Goal: Task Accomplishment & Management: Complete application form

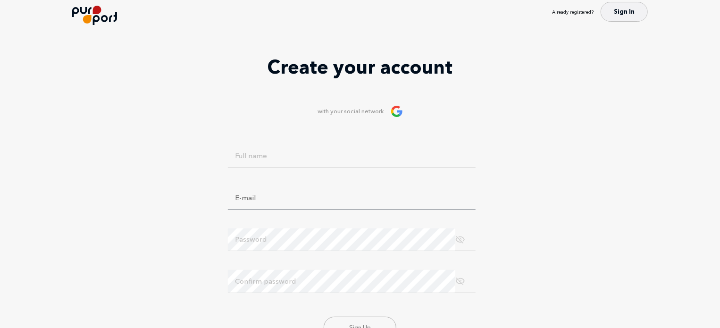
scroll to position [47, 0]
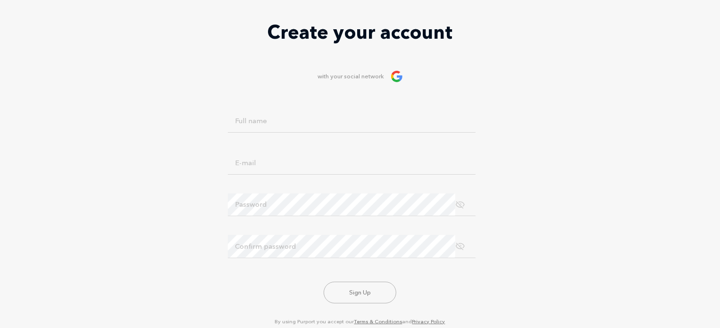
click at [306, 134] on div "Full name" at bounding box center [360, 126] width 264 height 33
click at [301, 119] on input "Full name" at bounding box center [352, 121] width 248 height 23
type input "r"
type input "teo"
click at [301, 179] on div "E-mail" at bounding box center [360, 167] width 264 height 33
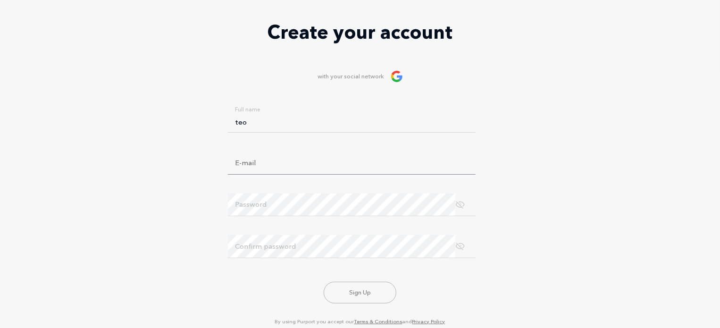
click at [298, 165] on input "E-mail" at bounding box center [352, 162] width 248 height 23
type input "[EMAIL_ADDRESS][DOMAIN_NAME]"
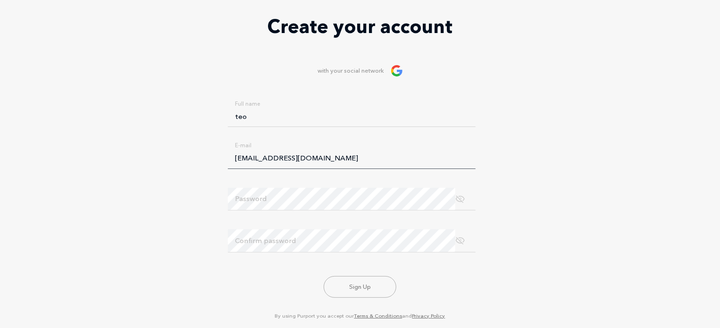
scroll to position [44, 0]
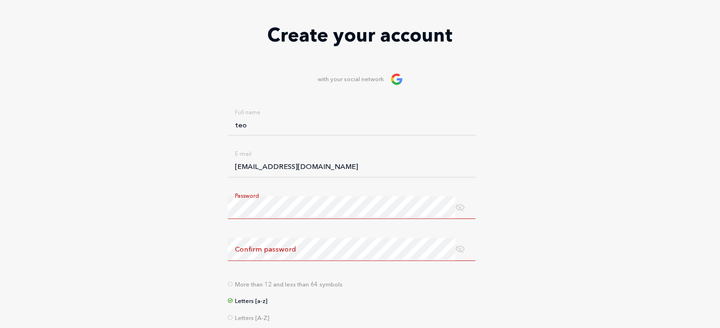
click at [268, 247] on label "Confirm password" at bounding box center [265, 249] width 61 height 11
click at [462, 203] on span at bounding box center [460, 207] width 10 height 11
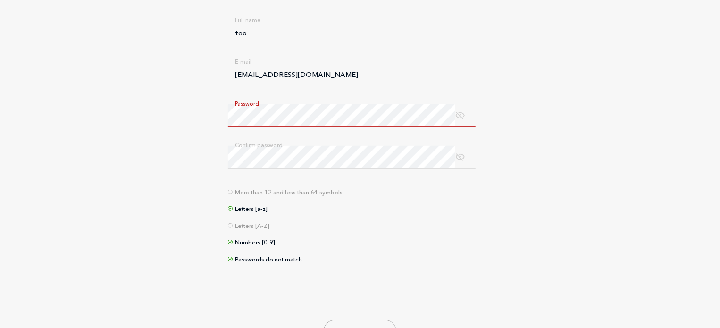
scroll to position [139, 0]
click at [466, 106] on div "Password" at bounding box center [352, 113] width 248 height 23
click at [468, 108] on div "Password" at bounding box center [352, 113] width 248 height 23
click at [460, 116] on span at bounding box center [460, 113] width 10 height 11
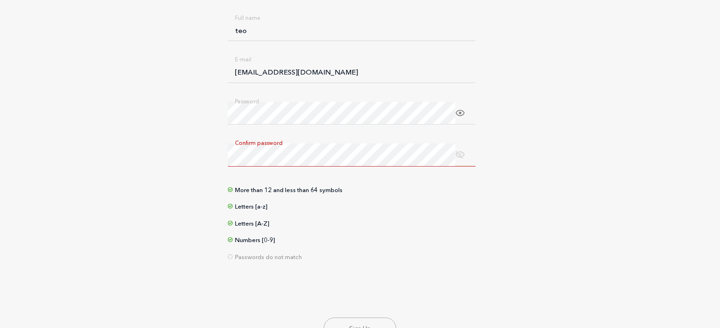
scroll to position [92, 0]
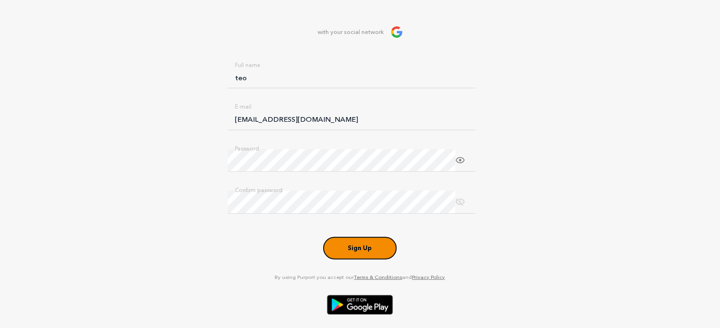
click at [360, 250] on button "Sign Up" at bounding box center [360, 248] width 73 height 22
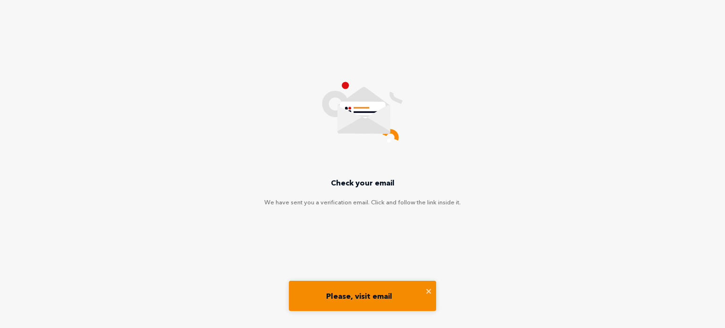
click at [353, 313] on div "Please, visit email" at bounding box center [362, 300] width 151 height 42
click at [353, 297] on div "Please, visit email" at bounding box center [359, 295] width 133 height 17
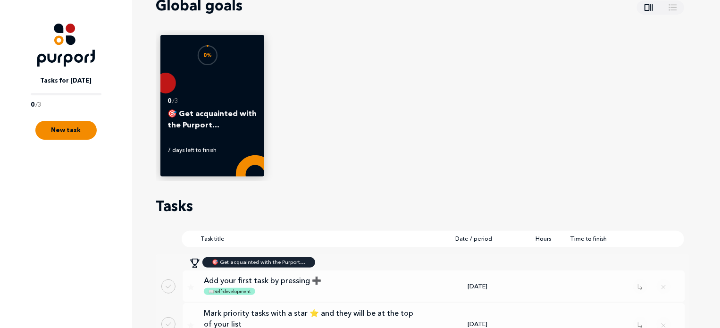
scroll to position [142, 0]
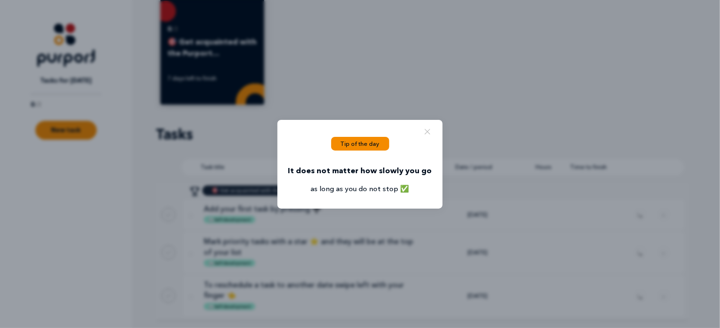
click at [425, 128] on button "Close popup" at bounding box center [427, 131] width 11 height 12
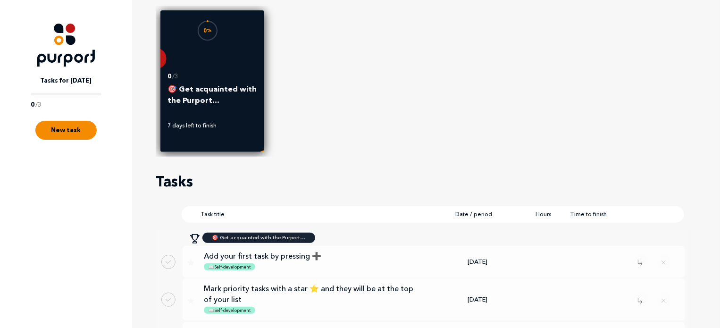
scroll to position [0, 0]
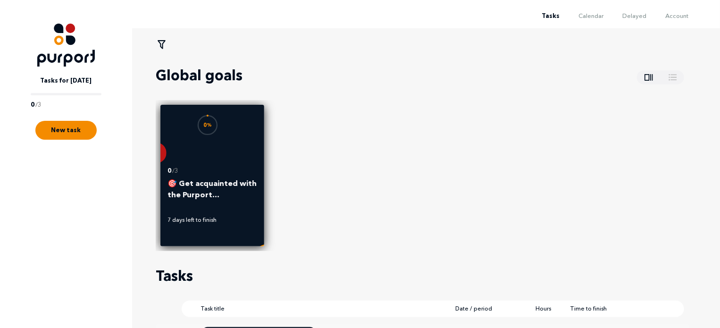
click at [234, 154] on div "0 %" at bounding box center [212, 135] width 47 height 47
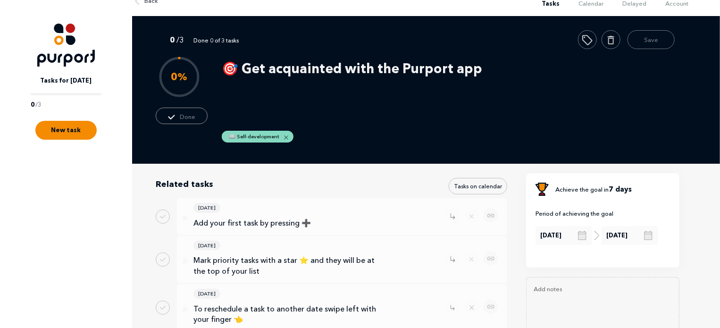
scroll to position [2, 0]
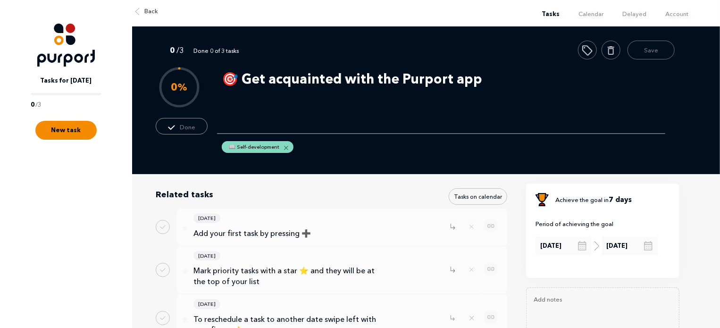
click at [218, 92] on textarea "🎯 Get acquainted with the Purport app" at bounding box center [441, 99] width 448 height 70
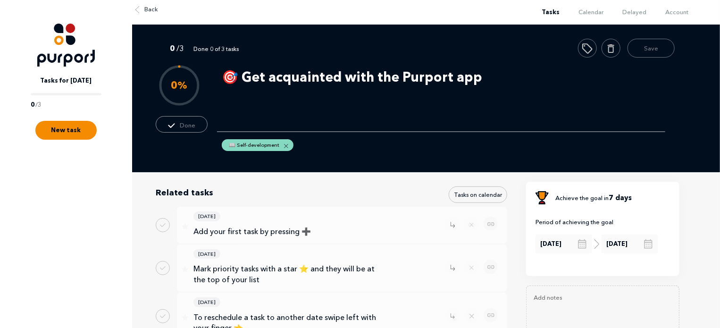
scroll to position [0, 0]
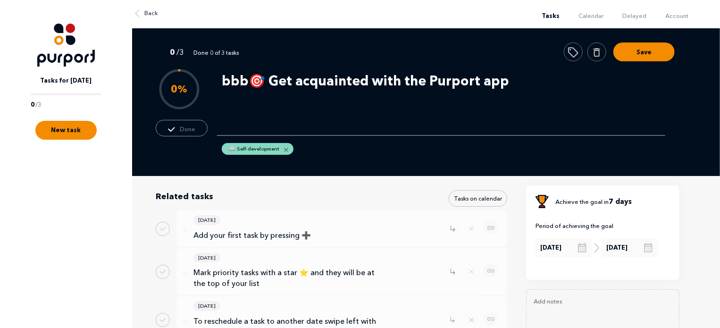
type textarea "bbbb🎯 Get acquainted with the Purport app"
drag, startPoint x: 626, startPoint y: 70, endPoint x: 0, endPoint y: 179, distance: 634.9
click at [0, 179] on div "Tasks Calendar Delayed Account 🌜 🌞 Tasks for [DATE] 0 / 3 New task Back 0 / 3 D…" at bounding box center [360, 187] width 720 height 374
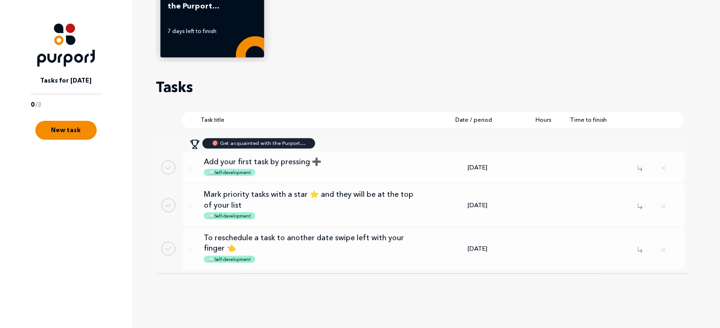
scroll to position [191, 0]
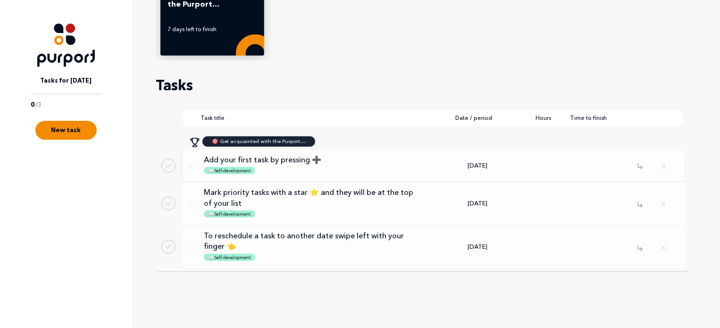
click at [255, 166] on div "📖 Self-development" at bounding box center [231, 171] width 54 height 12
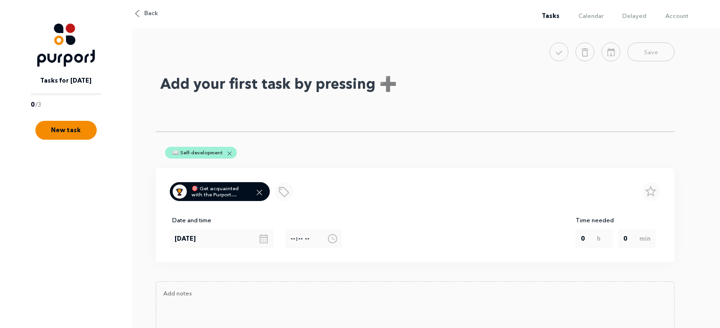
click at [383, 88] on textarea "Add your first task by pressing ➕" at bounding box center [415, 101] width 519 height 61
drag, startPoint x: 403, startPoint y: 88, endPoint x: 0, endPoint y: 114, distance: 404.2
click at [0, 114] on div "Tasks Calendar Delayed Account 🌜 🌞 Tasks for [DATE] 0 / 3 New task Back Save Ad…" at bounding box center [360, 181] width 720 height 362
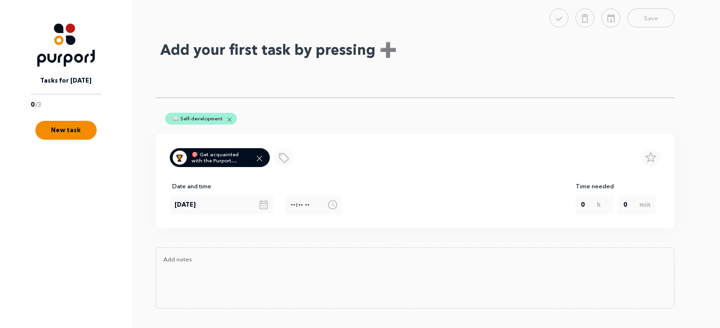
scroll to position [35, 0]
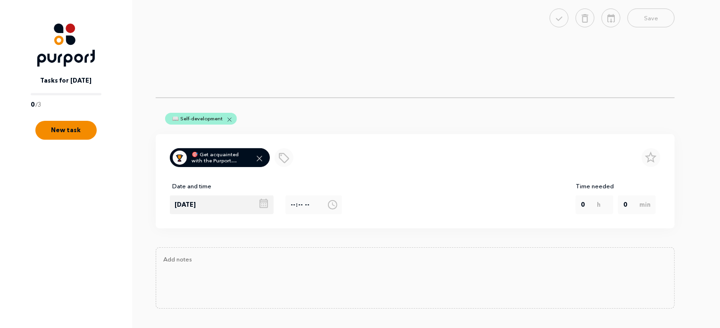
type textarea "="
type textarea "+"
type textarea "v"
type textarea "caca"
click at [662, 19] on button "Save" at bounding box center [643, 16] width 61 height 19
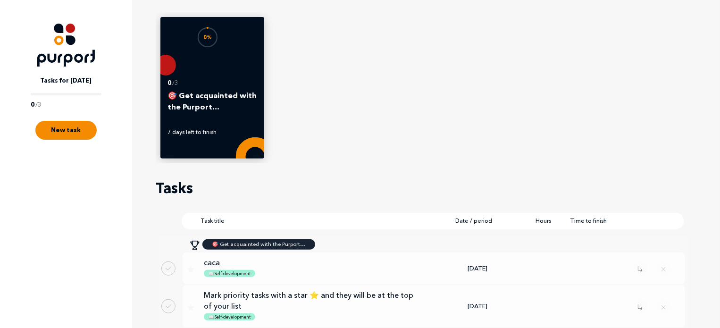
scroll to position [94, 0]
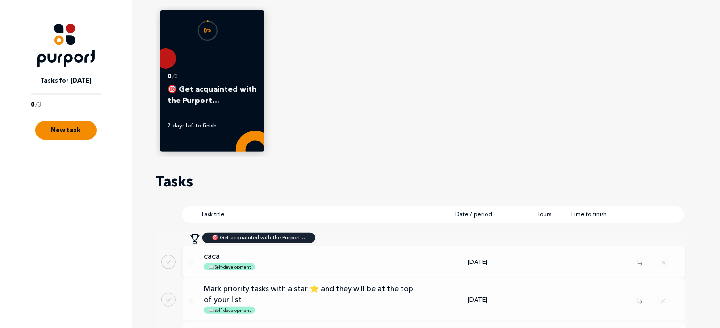
click at [434, 260] on div "[DATE]" at bounding box center [477, 261] width 94 height 9
click at [241, 310] on p "📖 Self-development" at bounding box center [230, 310] width 42 height 7
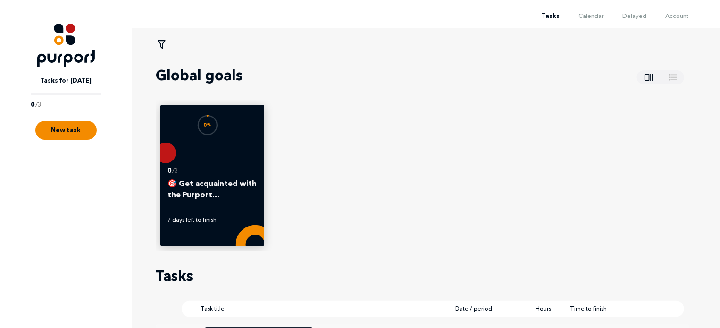
click at [247, 257] on div "Global goals 0 % 0 / 3 🎯 Get acquainted with the Purport… 7 days left to finish…" at bounding box center [420, 261] width 528 height 422
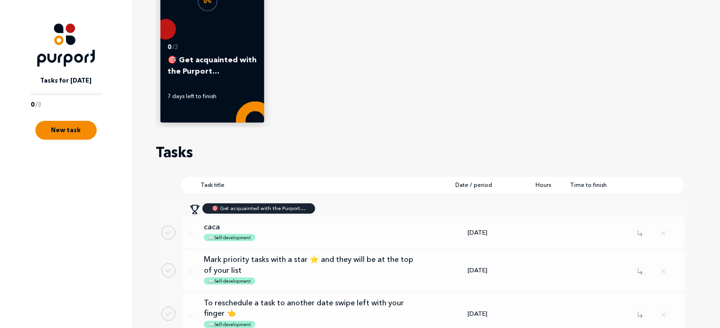
scroll to position [142, 0]
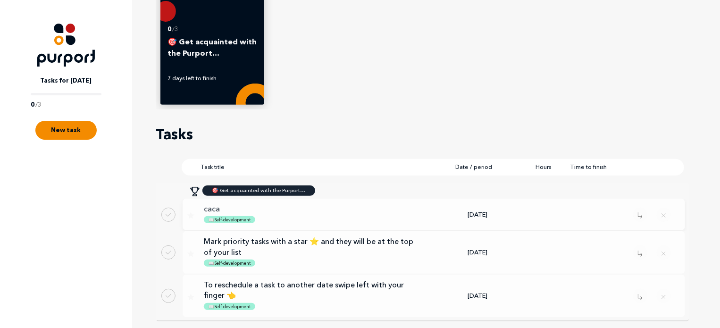
click at [248, 209] on p "caca" at bounding box center [310, 208] width 212 height 10
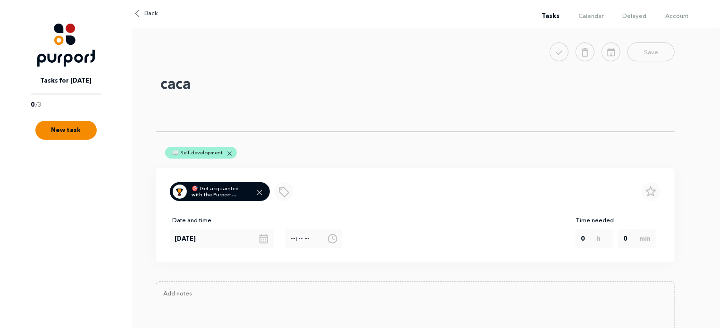
drag, startPoint x: 241, startPoint y: 117, endPoint x: 46, endPoint y: 166, distance: 200.9
click at [46, 166] on div "Tasks Calendar Delayed Account 🌜 🌞 Tasks for [DATE] 0 / 3 New task Back Save ca…" at bounding box center [360, 181] width 720 height 362
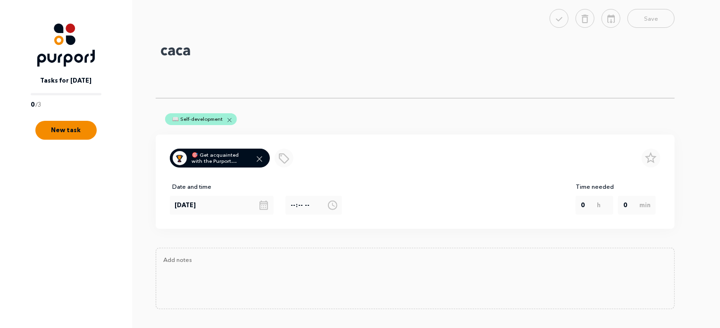
scroll to position [35, 0]
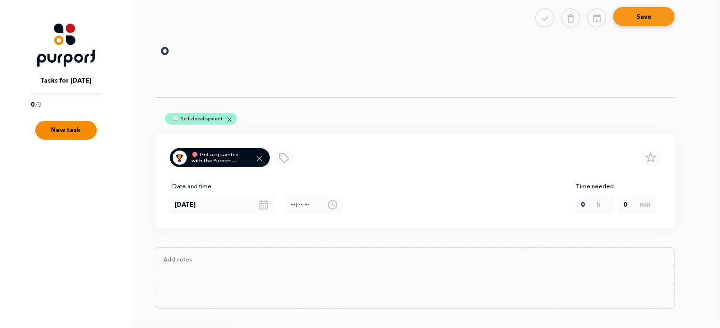
type textarea "o"
click at [670, 19] on button "Save" at bounding box center [643, 16] width 61 height 19
